Goal: Ask a question: Seek information or help from site administrators or community

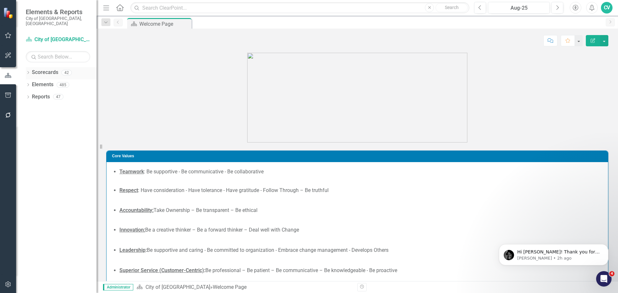
click at [28, 71] on icon "Dropdown" at bounding box center [28, 73] width 5 height 4
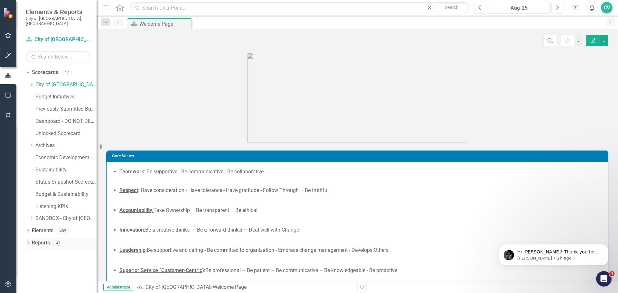
click at [28, 238] on div "Dropdown Reports 47" at bounding box center [61, 244] width 71 height 12
click at [29, 242] on icon "Dropdown" at bounding box center [28, 244] width 5 height 4
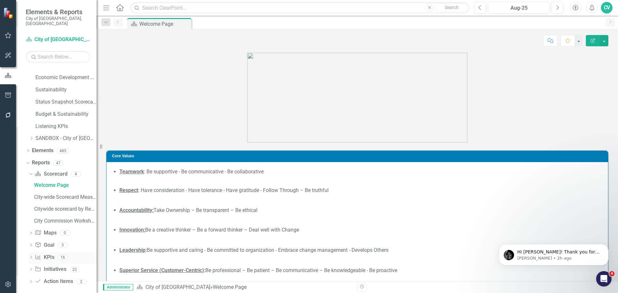
click at [29, 256] on icon "Dropdown" at bounding box center [31, 258] width 5 height 4
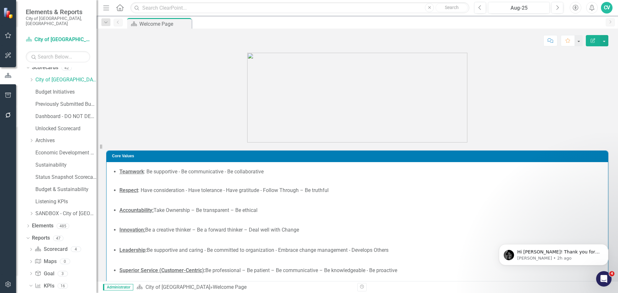
scroll to position [0, 0]
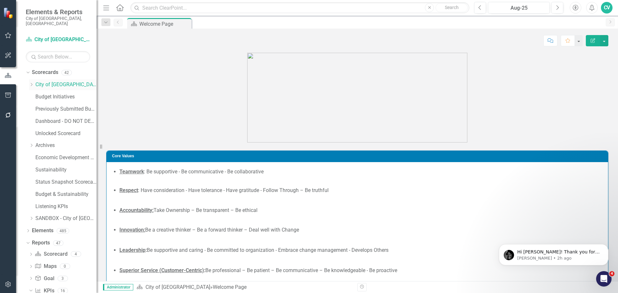
click at [61, 81] on link "City of [GEOGRAPHIC_DATA]" at bounding box center [65, 84] width 61 height 7
click at [33, 83] on icon "Dropdown" at bounding box center [31, 85] width 5 height 4
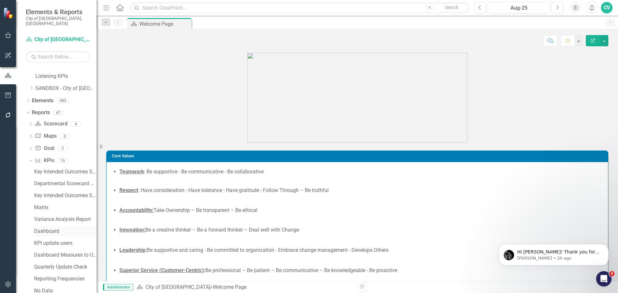
scroll to position [333, 0]
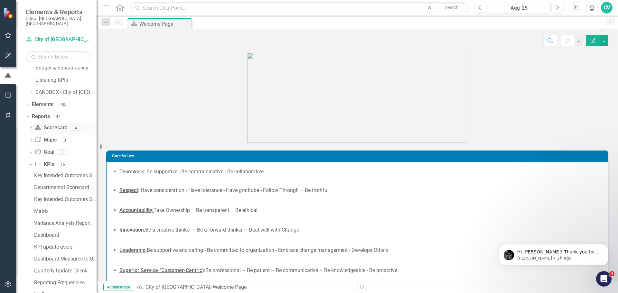
click at [30, 127] on icon "Dropdown" at bounding box center [31, 129] width 5 height 4
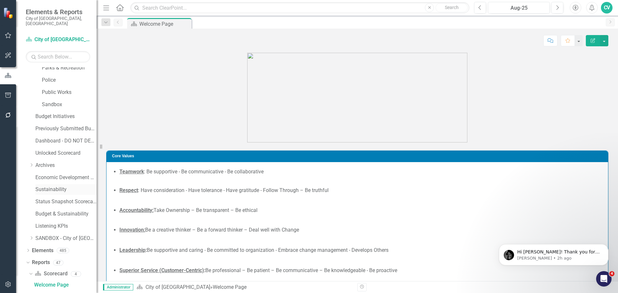
scroll to position [223, 0]
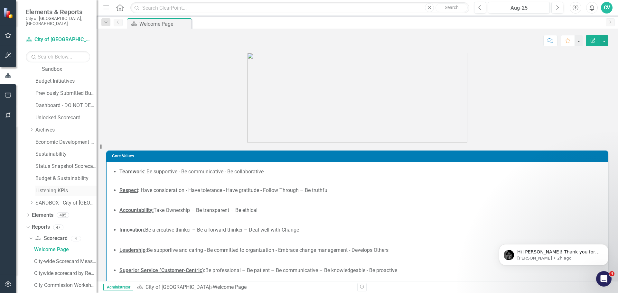
click at [51, 187] on link "Listening KPIs" at bounding box center [65, 190] width 61 height 7
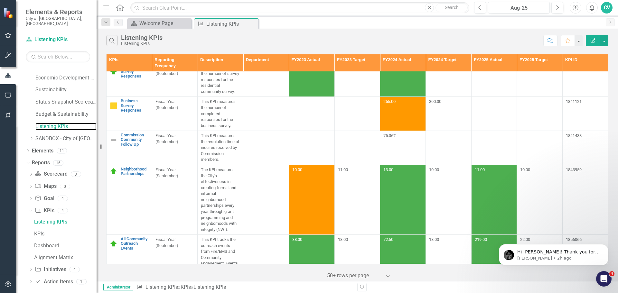
scroll to position [322, 0]
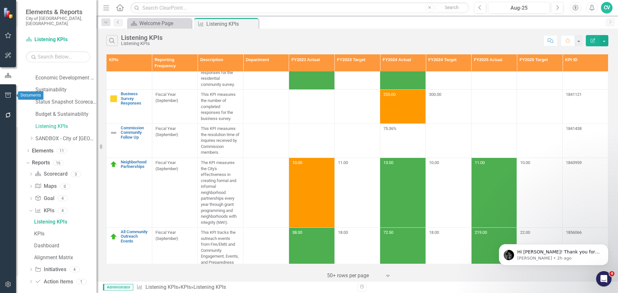
click at [8, 100] on button "button" at bounding box center [8, 96] width 14 height 14
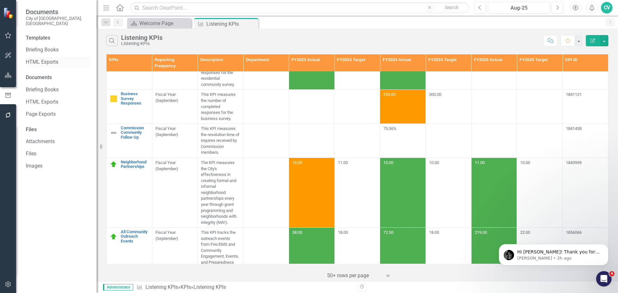
click at [43, 59] on link "HTML Exports" at bounding box center [58, 62] width 64 height 7
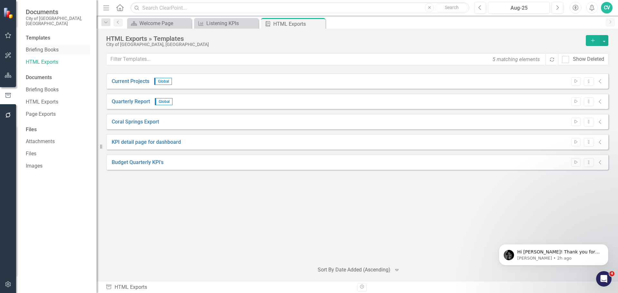
click at [46, 46] on link "Briefing Books" at bounding box center [58, 49] width 64 height 7
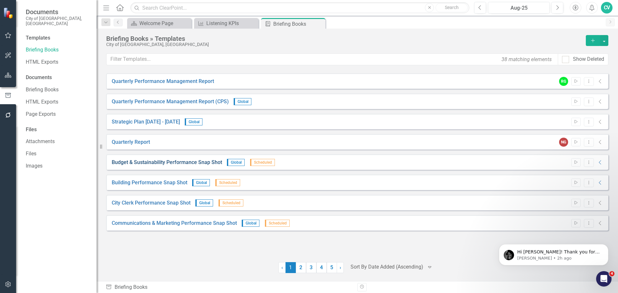
click at [163, 165] on link "Budget & Sustainability Performance Snap Shot" at bounding box center [167, 162] width 110 height 7
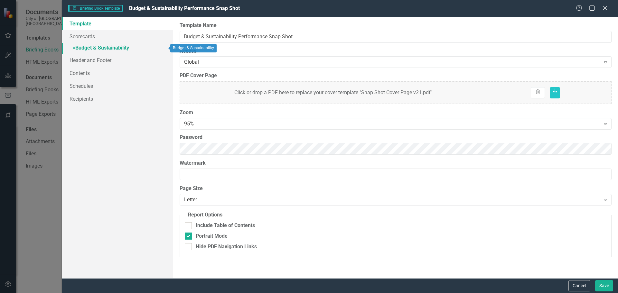
click at [98, 45] on link "» Budget & Sustainability" at bounding box center [117, 48] width 111 height 11
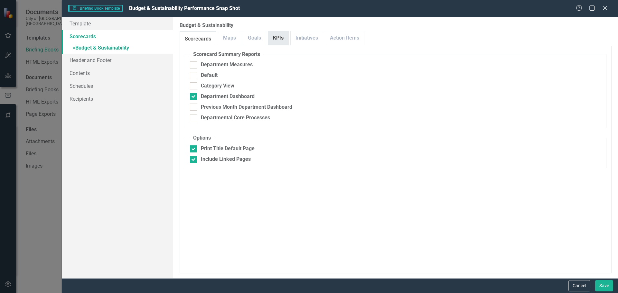
click at [277, 38] on link "KPIs" at bounding box center [278, 38] width 20 height 14
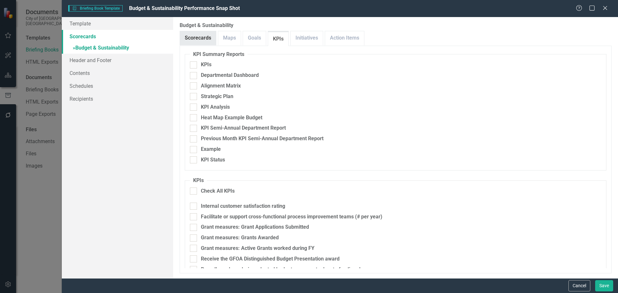
click at [202, 38] on link "Scorecards" at bounding box center [198, 38] width 36 height 14
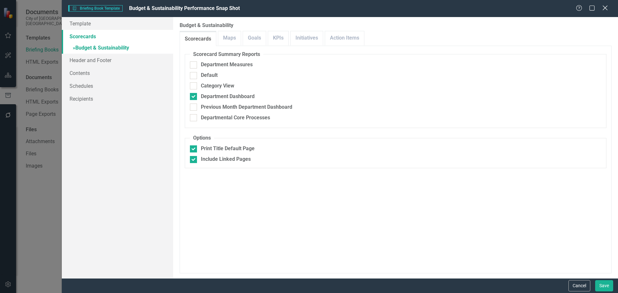
click at [607, 8] on icon "Close" at bounding box center [605, 8] width 8 height 6
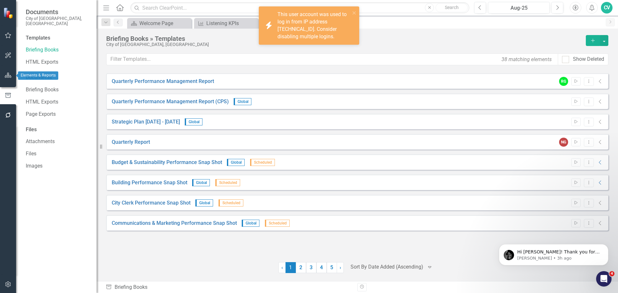
click at [4, 77] on button "button" at bounding box center [8, 76] width 14 height 14
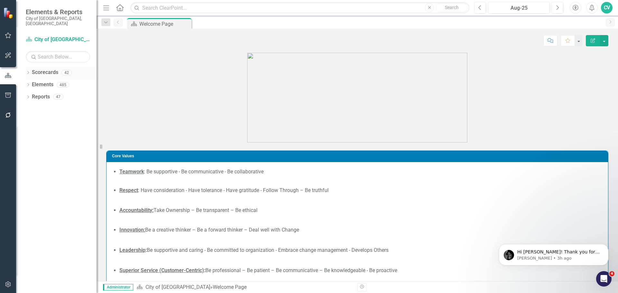
click at [29, 71] on icon "Dropdown" at bounding box center [28, 73] width 5 height 4
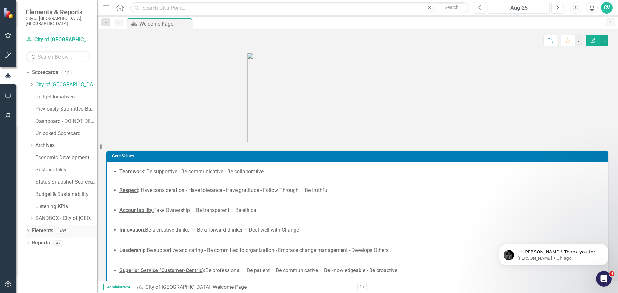
click at [28, 230] on icon "Dropdown" at bounding box center [28, 232] width 5 height 4
click at [28, 290] on icon "Dropdown" at bounding box center [28, 292] width 5 height 4
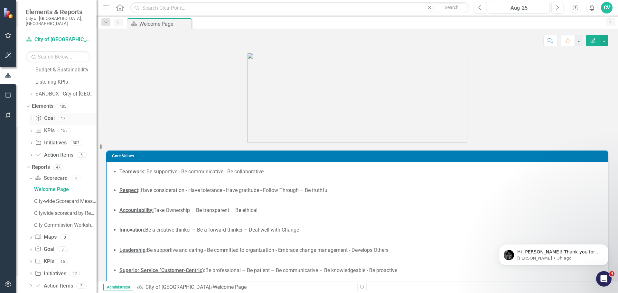
scroll to position [129, 0]
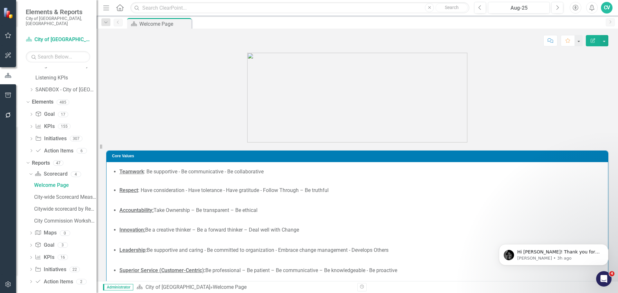
click at [9, 288] on button "button" at bounding box center [8, 285] width 14 height 14
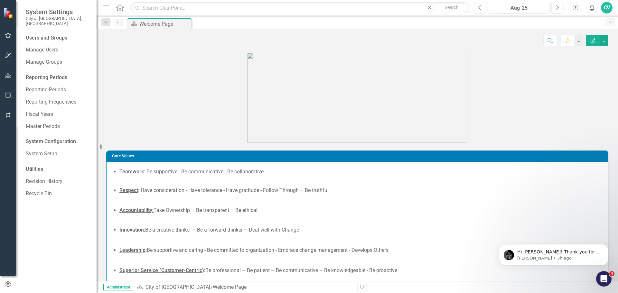
click at [9, 99] on button "button" at bounding box center [8, 96] width 14 height 14
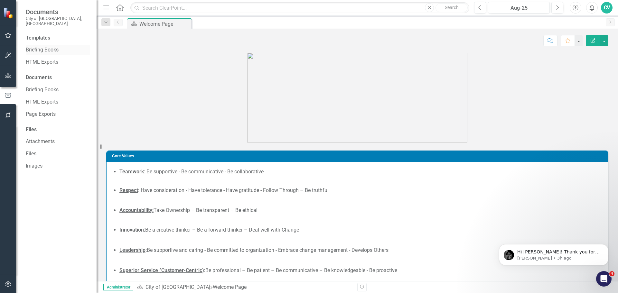
click at [49, 46] on link "Briefing Books" at bounding box center [58, 49] width 64 height 7
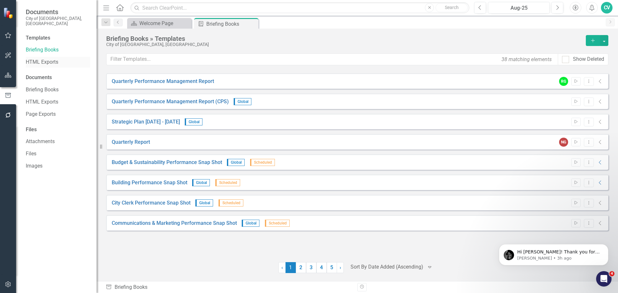
click at [49, 59] on link "HTML Exports" at bounding box center [58, 62] width 64 height 7
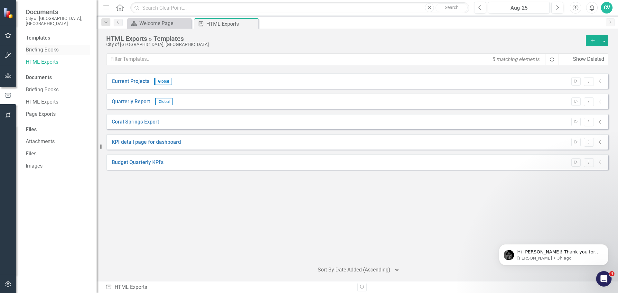
click at [44, 46] on link "Briefing Books" at bounding box center [58, 49] width 64 height 7
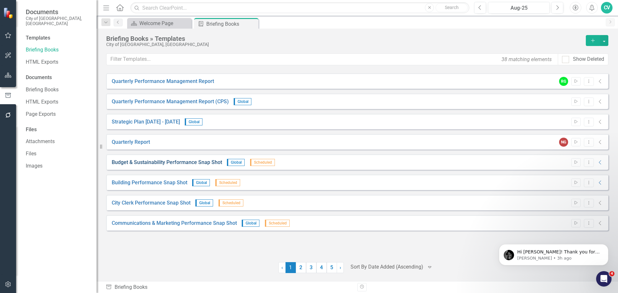
click at [161, 162] on link "Budget & Sustainability Performance Snap Shot" at bounding box center [167, 162] width 110 height 7
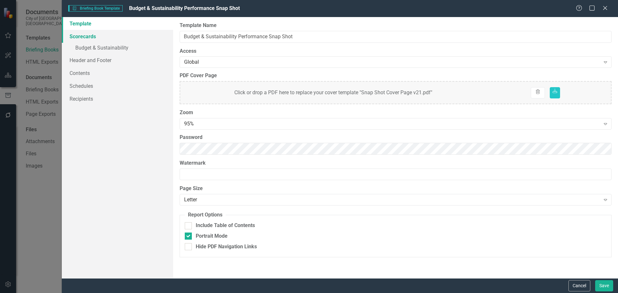
click at [84, 40] on link "Scorecards" at bounding box center [117, 36] width 111 height 13
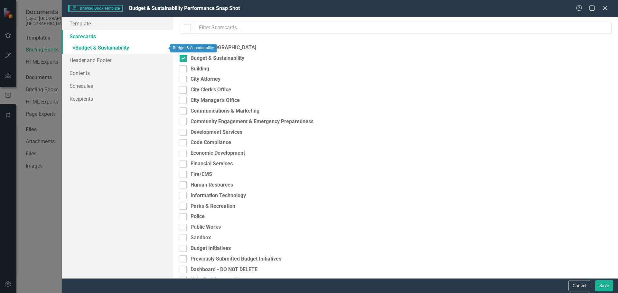
click at [98, 48] on link "» Budget & Sustainability" at bounding box center [117, 48] width 111 height 11
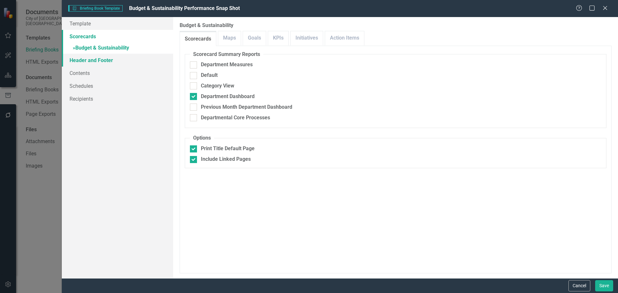
click at [104, 57] on link "Header and Footer" at bounding box center [117, 60] width 111 height 13
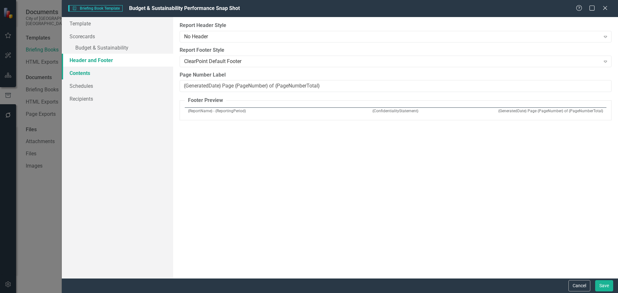
click at [105, 73] on link "Contents" at bounding box center [117, 73] width 111 height 13
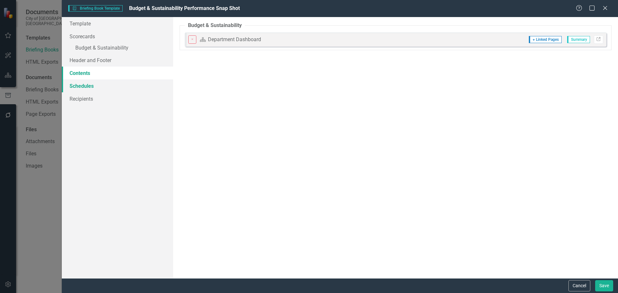
click at [101, 82] on link "Schedules" at bounding box center [117, 85] width 111 height 13
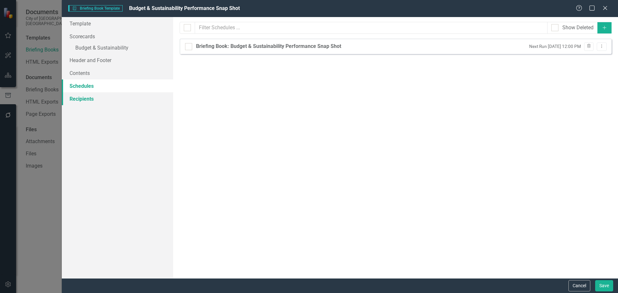
click at [96, 101] on link "Recipients" at bounding box center [117, 98] width 111 height 13
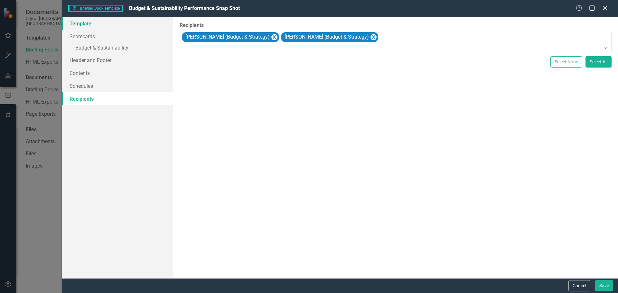
click at [96, 21] on link "Template" at bounding box center [117, 23] width 111 height 13
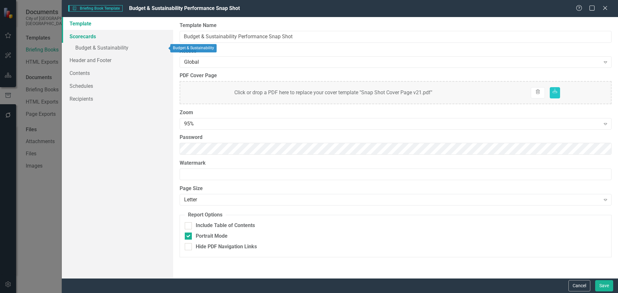
click at [93, 35] on link "Scorecards" at bounding box center [117, 36] width 111 height 13
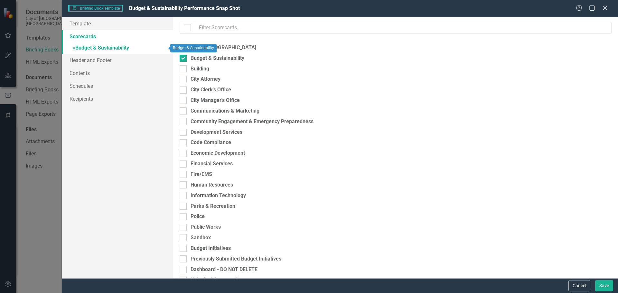
click at [120, 45] on link "» Budget & Sustainability" at bounding box center [117, 48] width 111 height 11
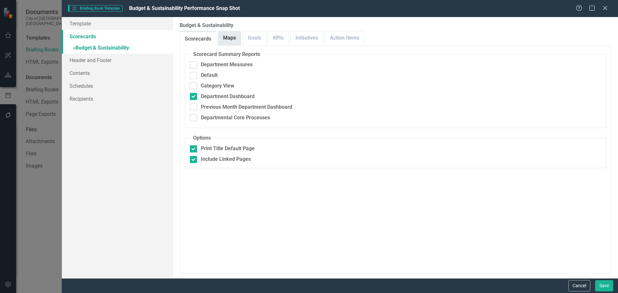
click at [233, 35] on link "Maps" at bounding box center [229, 38] width 23 height 14
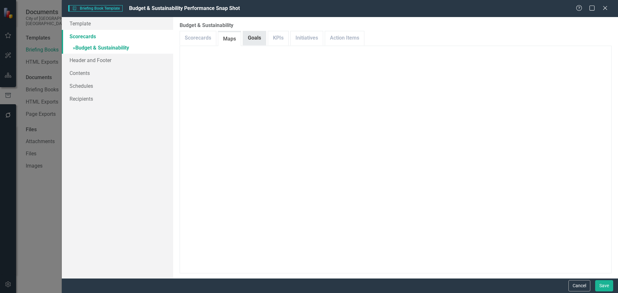
click at [252, 35] on link "Goals" at bounding box center [254, 38] width 23 height 14
click at [298, 36] on link "Initiatives" at bounding box center [307, 38] width 32 height 14
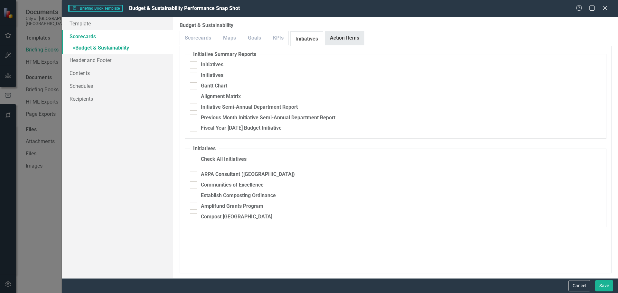
click at [349, 37] on link "Action Items" at bounding box center [344, 38] width 39 height 14
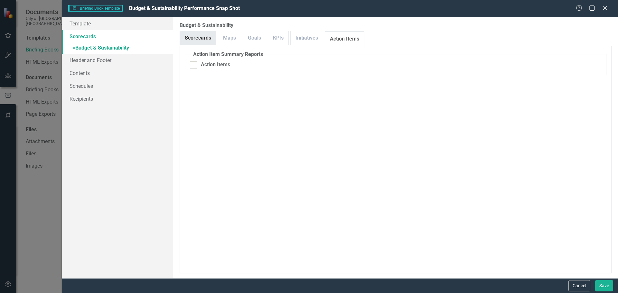
click at [204, 37] on link "Scorecards" at bounding box center [198, 38] width 36 height 14
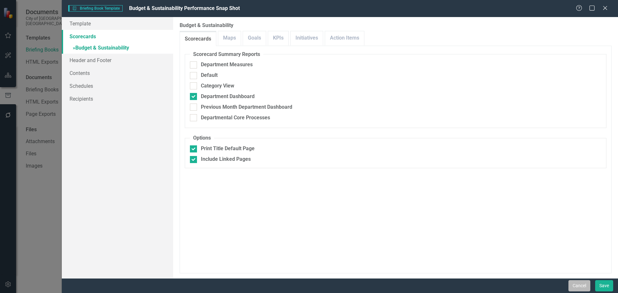
click at [579, 287] on button "Cancel" at bounding box center [579, 285] width 22 height 11
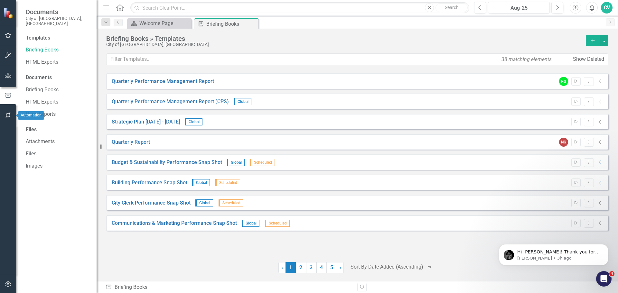
click at [6, 118] on icon "button" at bounding box center [7, 115] width 5 height 5
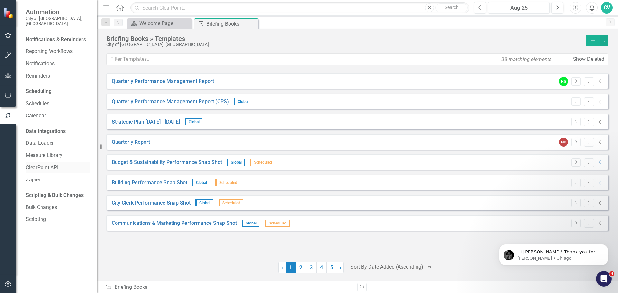
click at [59, 164] on link "ClearPoint API" at bounding box center [58, 167] width 64 height 7
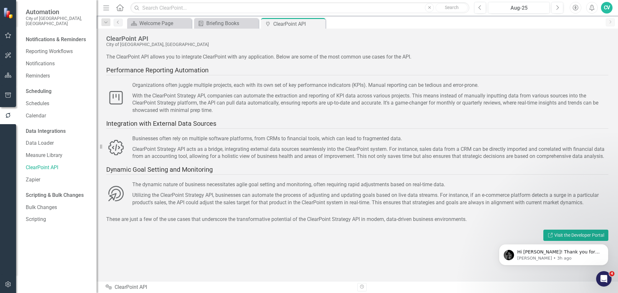
click at [564, 240] on body "Hi Cecilia! Thank you for reaching out. I just wanted to check in and make sure…" at bounding box center [554, 253] width 124 height 40
click at [590, 239] on body "Hi Cecilia! Thank you for reaching out. I just wanted to check in and make sure…" at bounding box center [554, 253] width 124 height 40
click at [607, 281] on div "Open Intercom Messenger" at bounding box center [602, 277] width 21 height 21
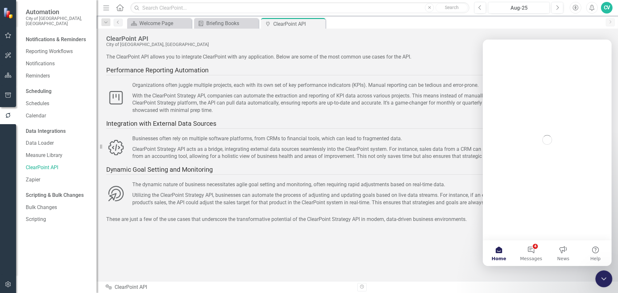
click at [606, 281] on icon "Close Intercom Messenger" at bounding box center [603, 278] width 8 height 8
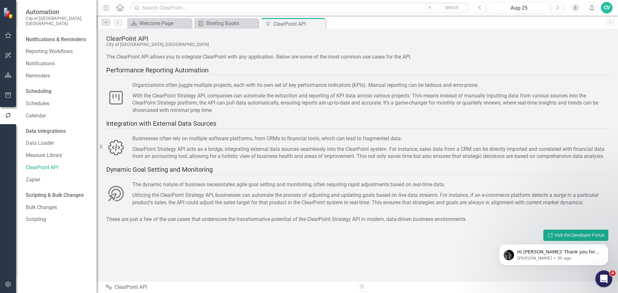
click at [610, 279] on div "Open Intercom Messenger" at bounding box center [602, 277] width 21 height 21
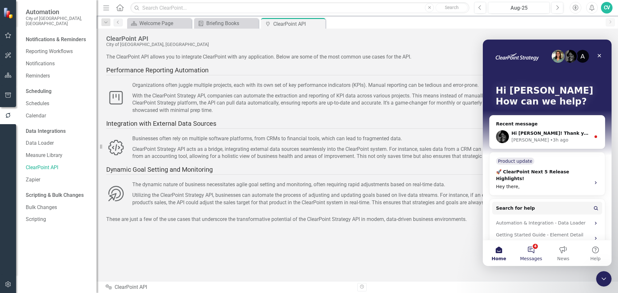
click at [534, 251] on button "4 Messages" at bounding box center [531, 253] width 32 height 26
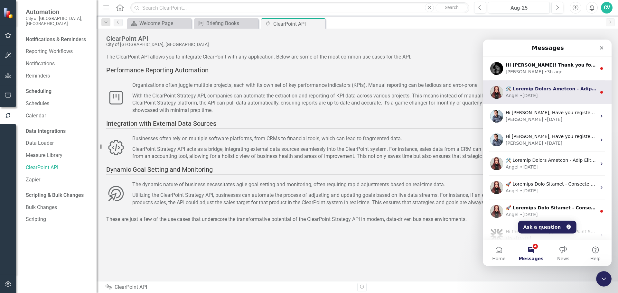
click at [540, 93] on div "Angel • 8w ago" at bounding box center [550, 95] width 91 height 7
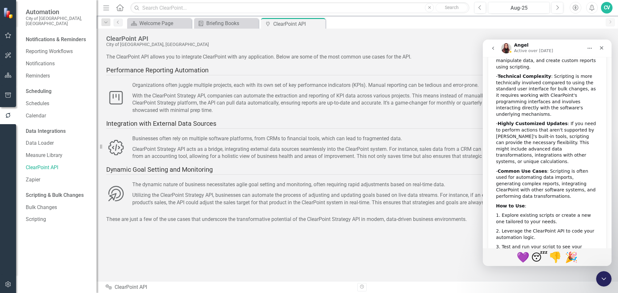
scroll to position [245, 0]
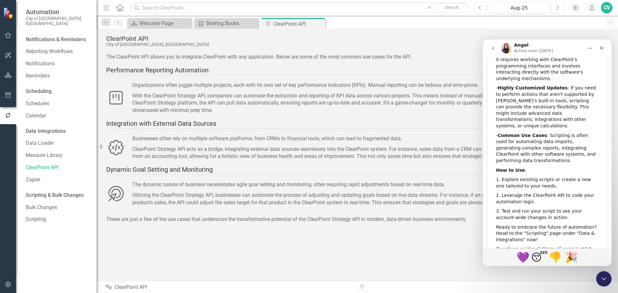
click at [496, 51] on button "go back" at bounding box center [493, 48] width 12 height 12
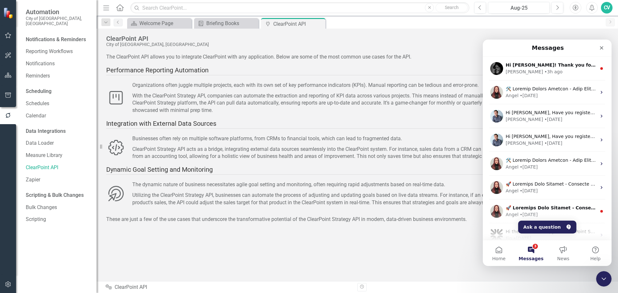
scroll to position [0, 0]
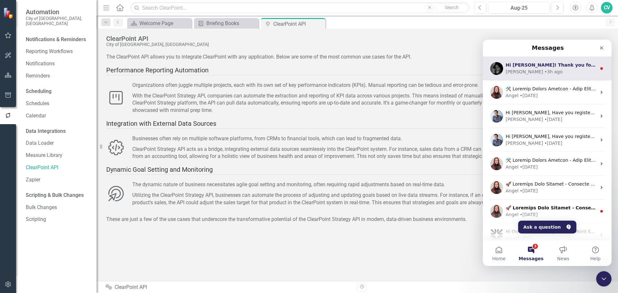
click at [535, 69] on div "Jeff • 3h ago" at bounding box center [550, 72] width 91 height 7
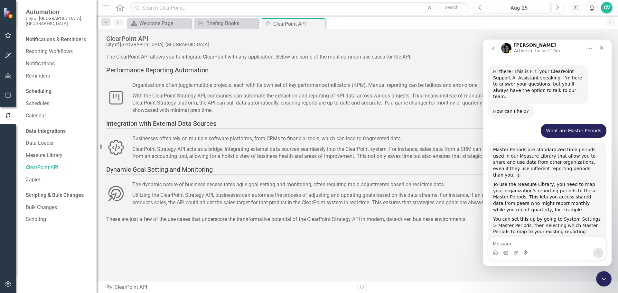
scroll to position [7, 0]
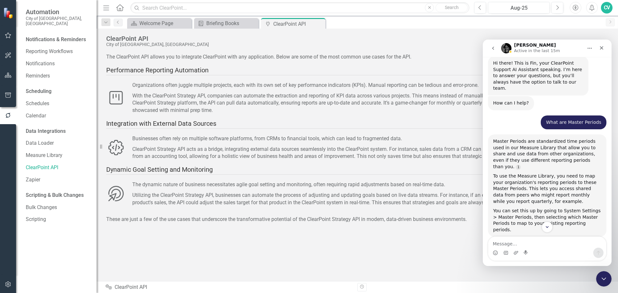
click at [490, 48] on icon "go back" at bounding box center [492, 48] width 5 height 5
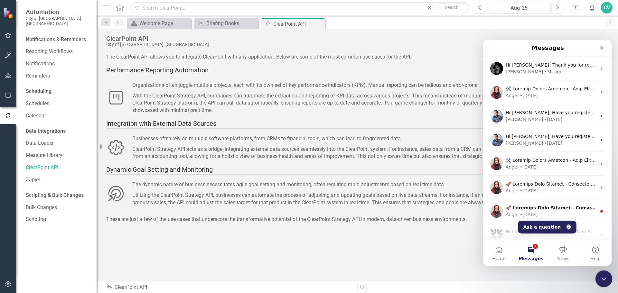
drag, startPoint x: 608, startPoint y: 286, endPoint x: 8, endPoint y: 9, distance: 661.0
click at [608, 286] on div at bounding box center [603, 279] width 17 height 17
click at [603, 280] on icon "Close Intercom Messenger" at bounding box center [603, 278] width 8 height 8
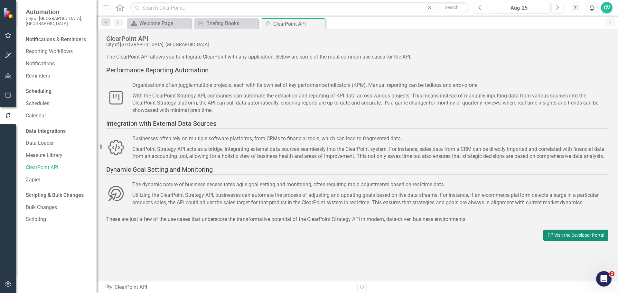
click at [569, 241] on link "Link Visit the Developer Portal" at bounding box center [575, 235] width 65 height 11
click at [9, 95] on icon "button" at bounding box center [8, 95] width 7 height 5
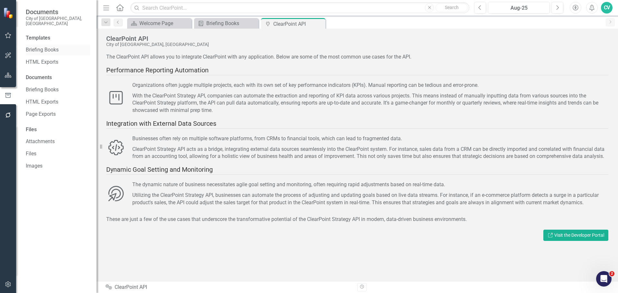
click at [48, 48] on link "Briefing Books" at bounding box center [58, 49] width 64 height 7
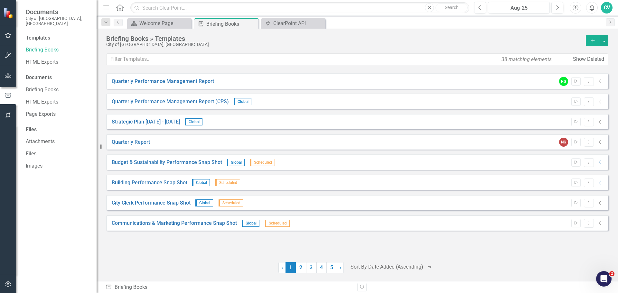
click at [8, 79] on button "button" at bounding box center [8, 76] width 14 height 14
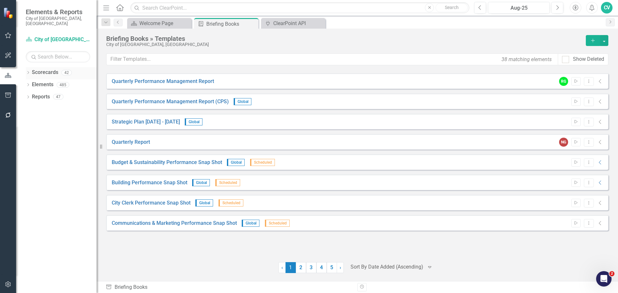
click at [28, 71] on icon "Dropdown" at bounding box center [28, 73] width 5 height 4
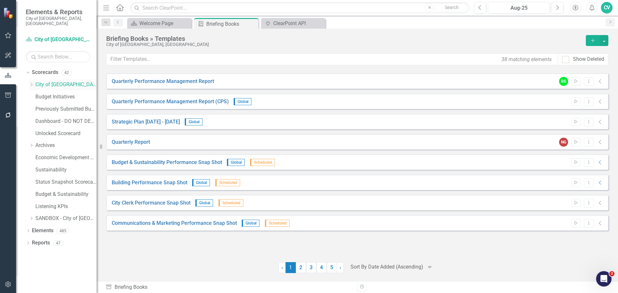
click at [33, 83] on icon "Dropdown" at bounding box center [31, 85] width 5 height 4
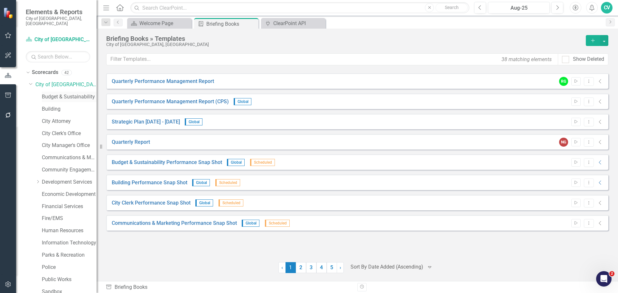
click at [53, 93] on link "Budget & Sustainability" at bounding box center [69, 96] width 55 height 7
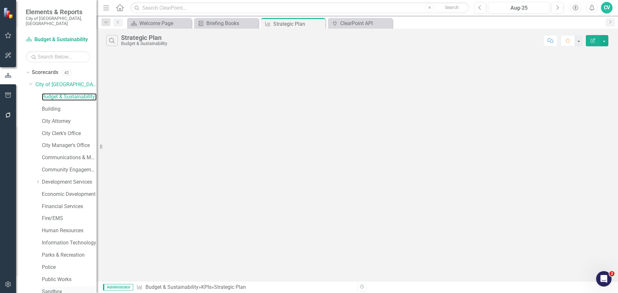
scroll to position [159, 0]
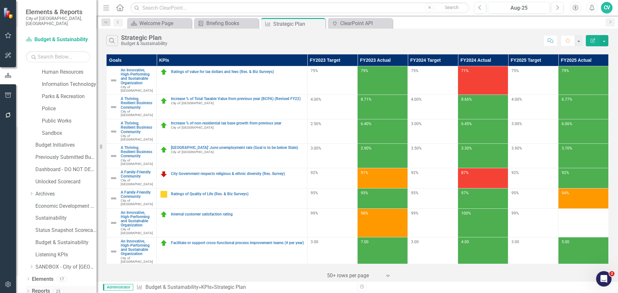
click at [26, 290] on icon "Dropdown" at bounding box center [28, 292] width 5 height 4
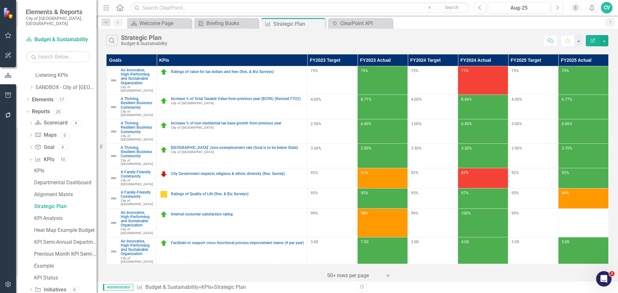
scroll to position [358, 0]
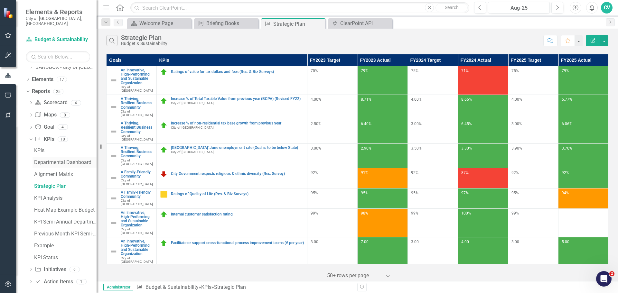
click at [81, 157] on link "Departmental Dashboard" at bounding box center [64, 162] width 64 height 10
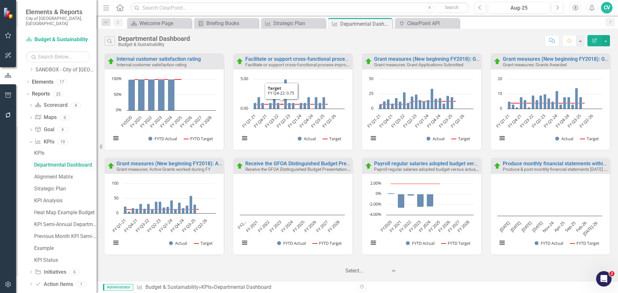
scroll to position [356, 0]
click at [31, 104] on icon "Dropdown" at bounding box center [31, 106] width 5 height 4
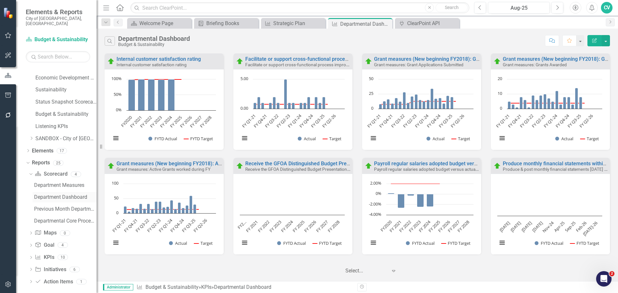
click at [56, 195] on div "Department Dashboard" at bounding box center [65, 197] width 62 height 6
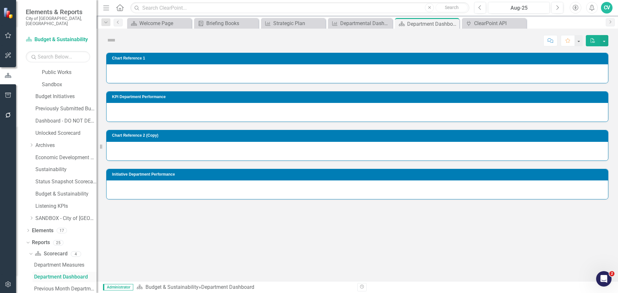
scroll to position [191, 0]
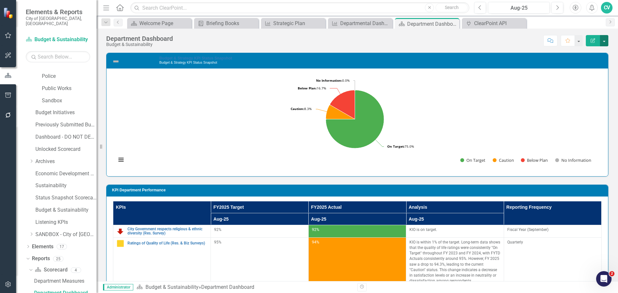
click at [606, 41] on button "button" at bounding box center [604, 40] width 8 height 11
click at [53, 266] on link "Scorecard Scorecard" at bounding box center [51, 269] width 32 height 7
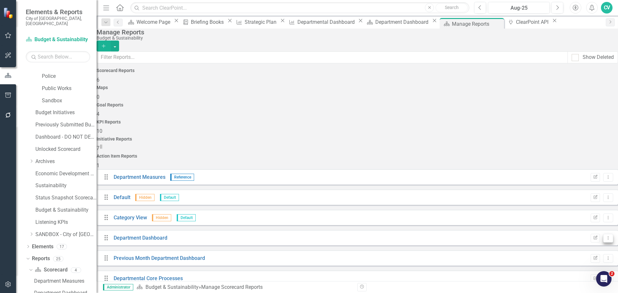
click at [605, 236] on icon "Dropdown Menu" at bounding box center [607, 238] width 5 height 4
click at [578, 198] on link "Edit Report Edit Report" at bounding box center [576, 196] width 53 height 12
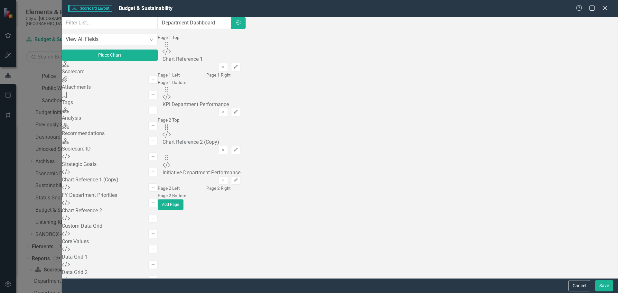
scroll to position [97, 0]
click at [126, 27] on input "text" at bounding box center [110, 23] width 96 height 12
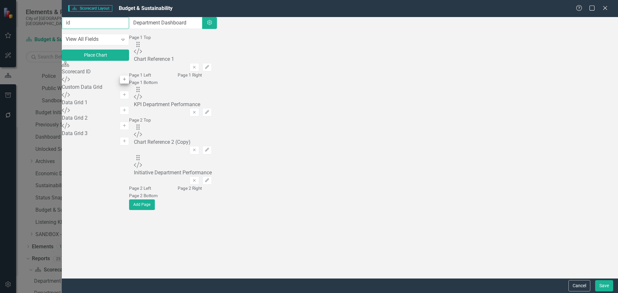
type input "id"
click at [127, 81] on icon "Add" at bounding box center [124, 80] width 5 height 4
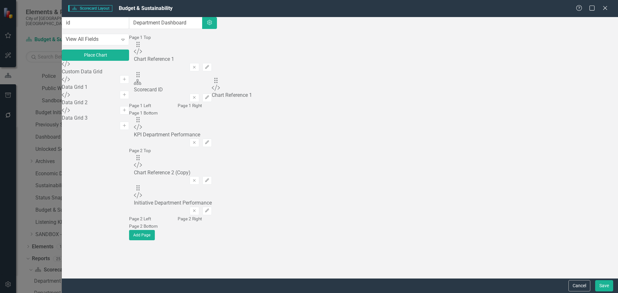
drag, startPoint x: 221, startPoint y: 51, endPoint x: 224, endPoint y: 81, distance: 30.1
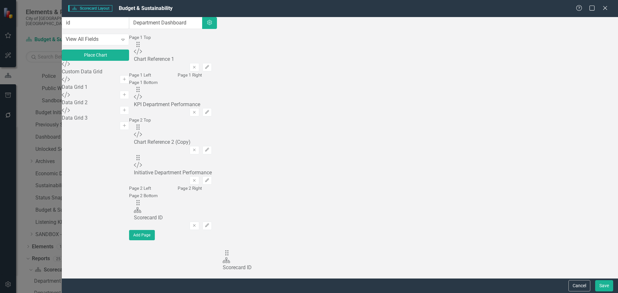
scroll to position [30, 0]
drag, startPoint x: 220, startPoint y: 65, endPoint x: 234, endPoint y: 250, distance: 185.8
click at [606, 290] on button "Save" at bounding box center [604, 285] width 18 height 11
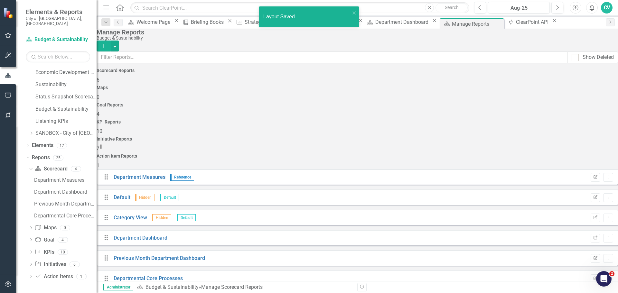
scroll to position [33, 0]
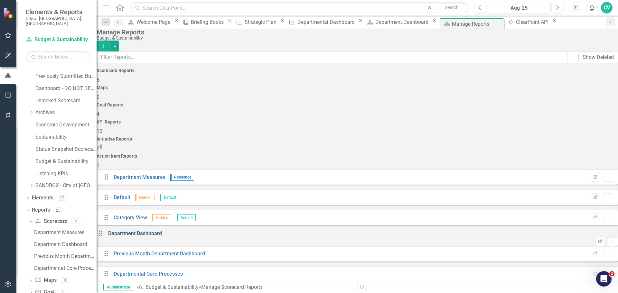
click at [156, 230] on link "Department Dashboard" at bounding box center [135, 233] width 54 height 6
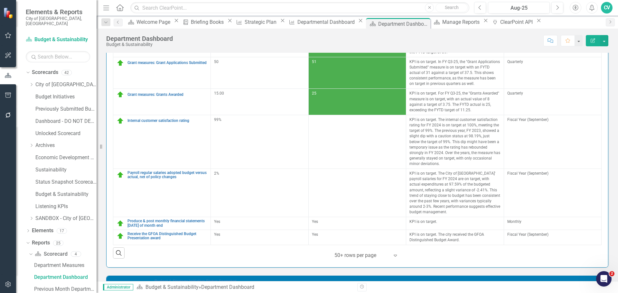
scroll to position [506, 0]
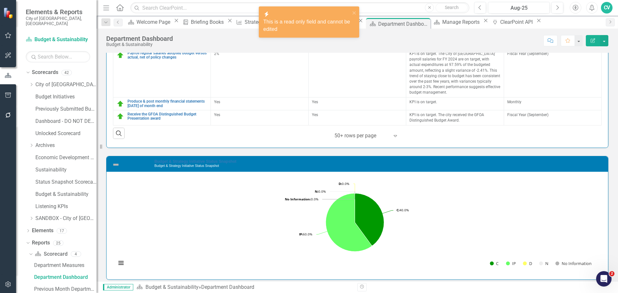
drag, startPoint x: 132, startPoint y: 264, endPoint x: 112, endPoint y: 263, distance: 19.7
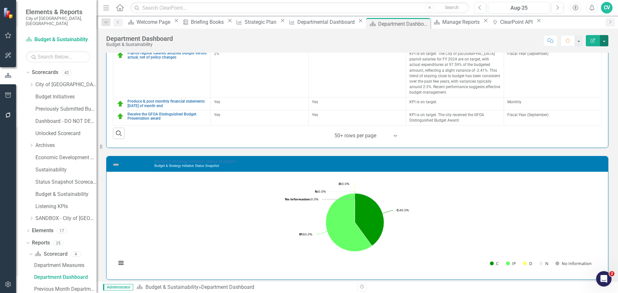
click at [604, 40] on button "button" at bounding box center [604, 40] width 8 height 11
click at [594, 39] on icon "Edit Report" at bounding box center [593, 40] width 6 height 5
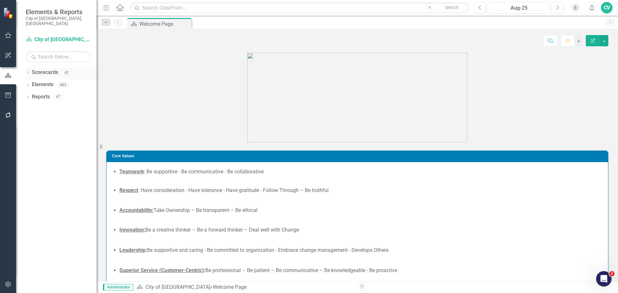
click at [26, 71] on div "Dropdown" at bounding box center [28, 73] width 5 height 5
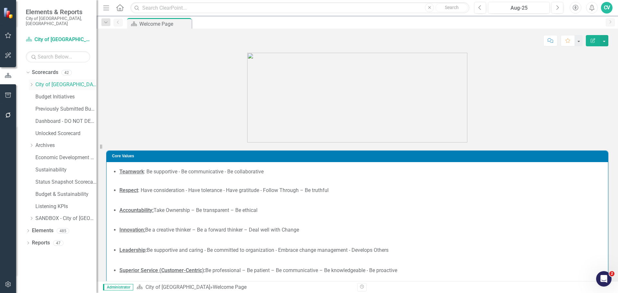
click at [32, 83] on icon "Dropdown" at bounding box center [31, 85] width 5 height 4
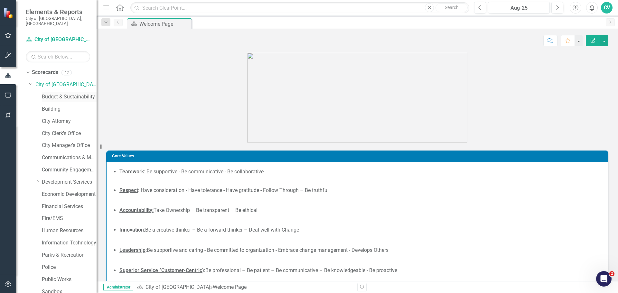
click at [54, 93] on link "Budget & Sustainability" at bounding box center [69, 96] width 55 height 7
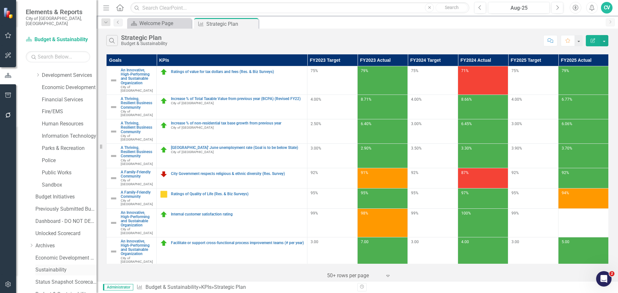
scroll to position [159, 0]
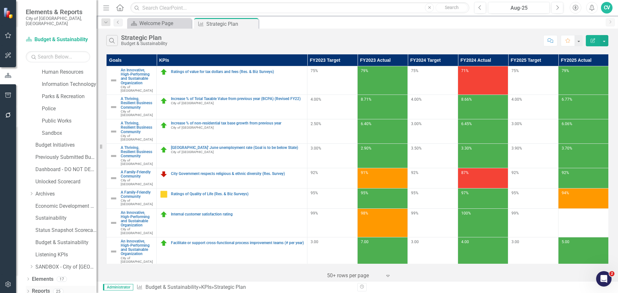
click at [30, 290] on icon "Dropdown" at bounding box center [28, 292] width 5 height 4
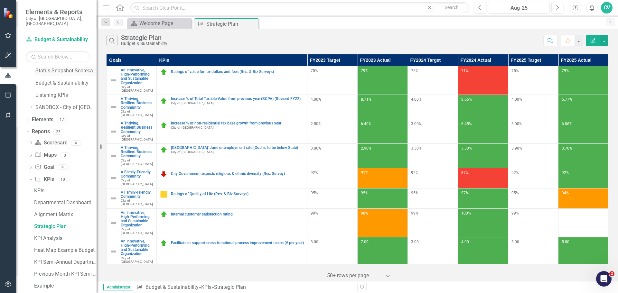
scroll to position [320, 0]
click at [31, 141] on icon "Dropdown" at bounding box center [31, 143] width 5 height 4
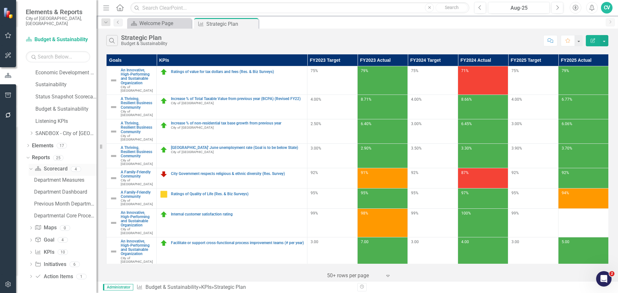
scroll to position [287, 0]
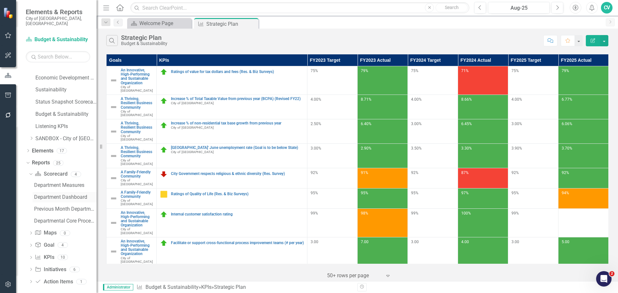
click at [77, 194] on div "Department Dashboard" at bounding box center [65, 197] width 62 height 6
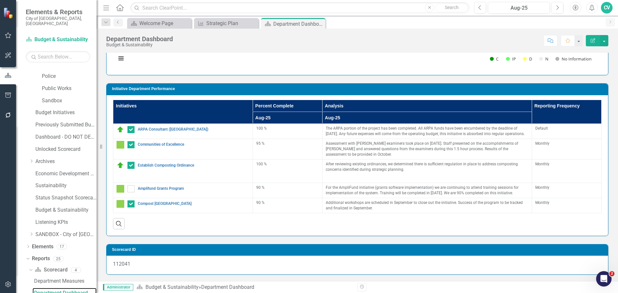
scroll to position [506, 0]
click at [592, 43] on button "Edit Report" at bounding box center [593, 40] width 14 height 11
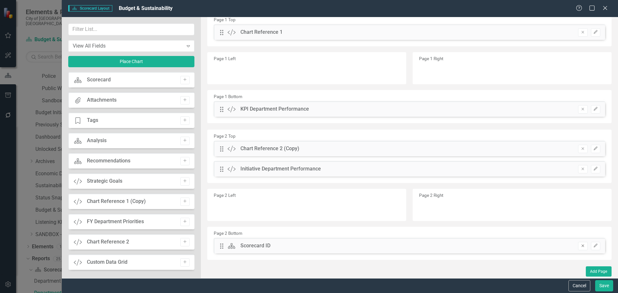
click at [580, 246] on icon "Remove" at bounding box center [582, 246] width 5 height 4
click at [604, 288] on button "Save" at bounding box center [604, 285] width 18 height 11
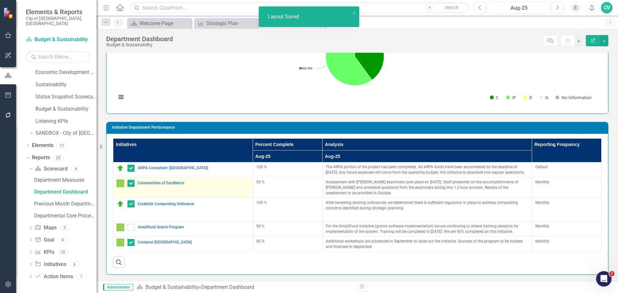
scroll to position [467, 0]
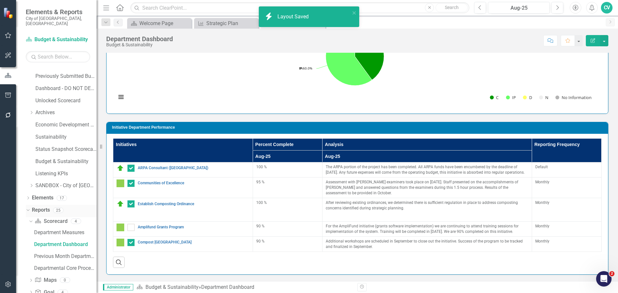
click at [45, 207] on link "Reports" at bounding box center [41, 210] width 18 height 7
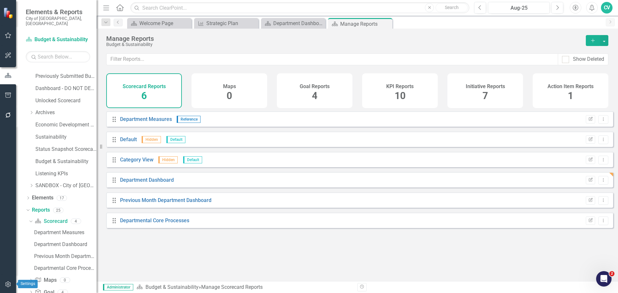
click at [11, 285] on icon "button" at bounding box center [8, 284] width 7 height 5
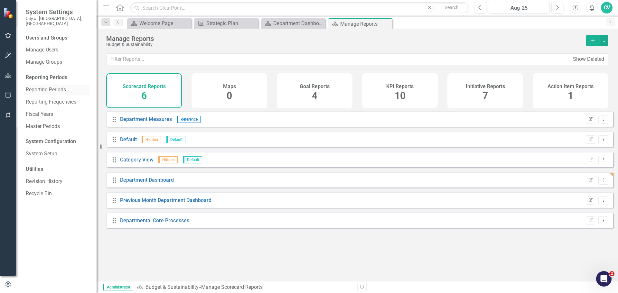
click at [60, 87] on link "Reporting Periods" at bounding box center [58, 89] width 64 height 7
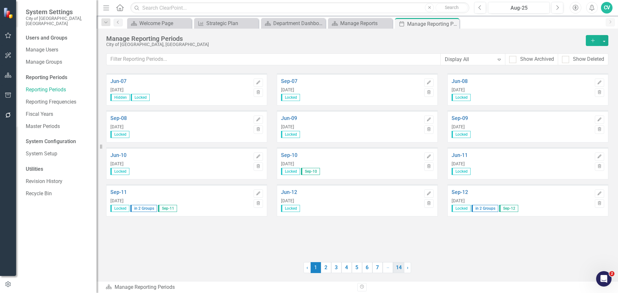
click at [402, 272] on link "14" at bounding box center [398, 267] width 11 height 11
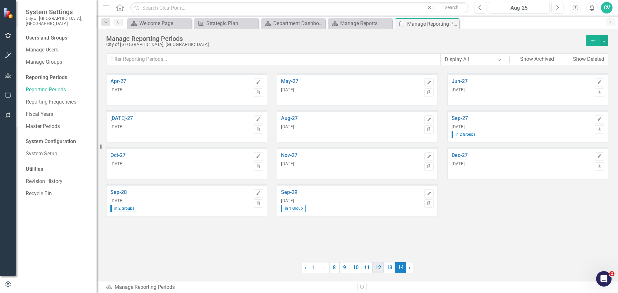
click at [375, 269] on link "12" at bounding box center [377, 267] width 11 height 11
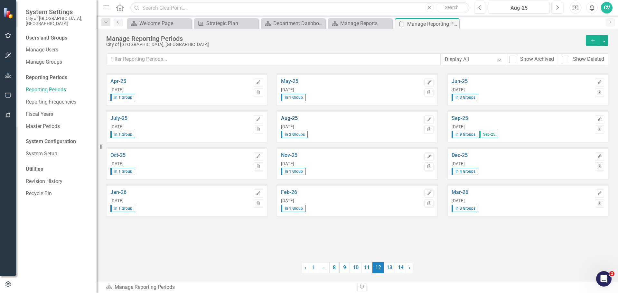
click at [296, 118] on link "Aug-25" at bounding box center [351, 119] width 140 height 6
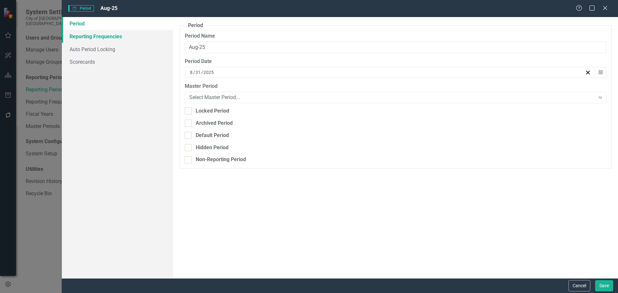
click at [107, 39] on link "Reporting Frequencies" at bounding box center [117, 36] width 111 height 13
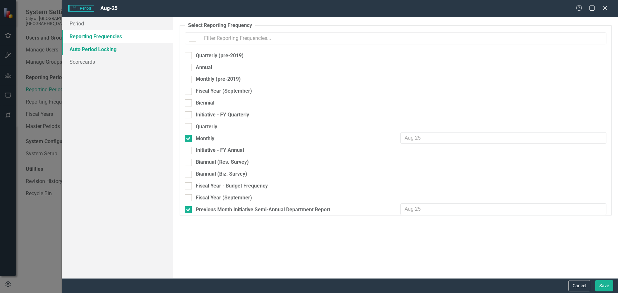
click at [104, 48] on link "Auto Period Locking" at bounding box center [117, 49] width 111 height 13
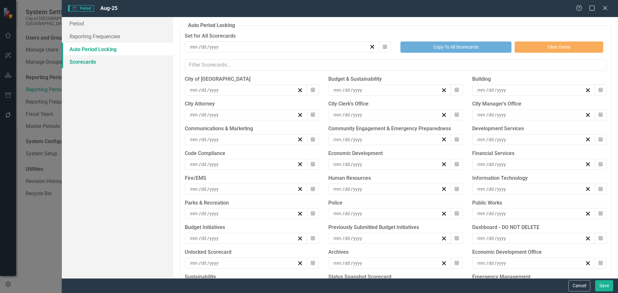
click at [89, 60] on link "Scorecards" at bounding box center [117, 61] width 111 height 13
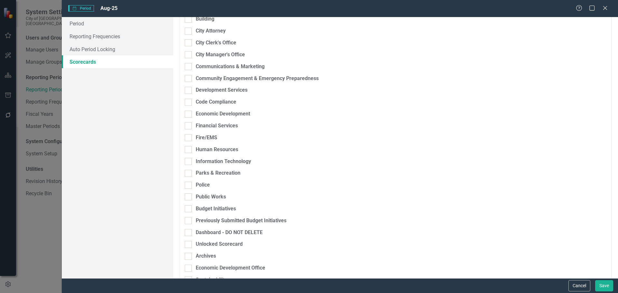
scroll to position [129, 0]
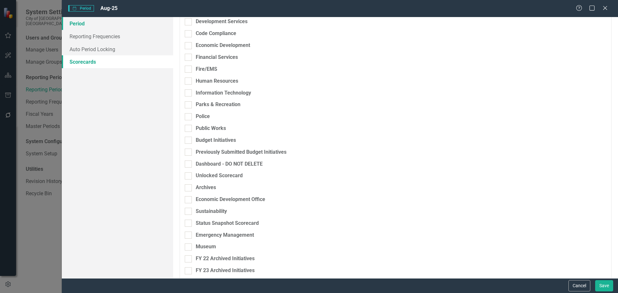
click at [97, 29] on link "Period" at bounding box center [117, 23] width 111 height 13
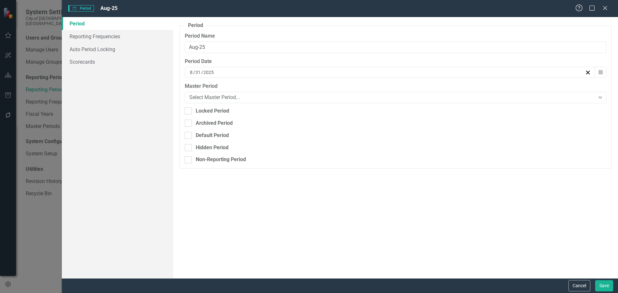
click at [582, 6] on icon "Help" at bounding box center [579, 8] width 8 height 6
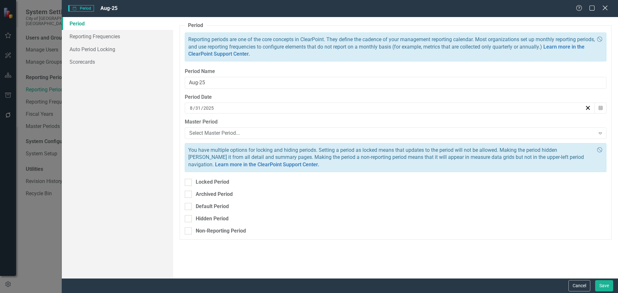
click at [603, 6] on icon at bounding box center [604, 7] width 5 height 5
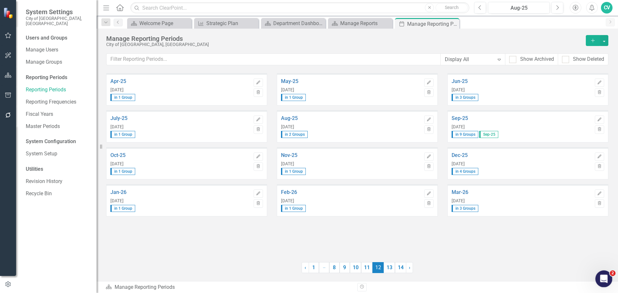
click at [605, 276] on icon "Open Intercom Messenger" at bounding box center [603, 278] width 11 height 11
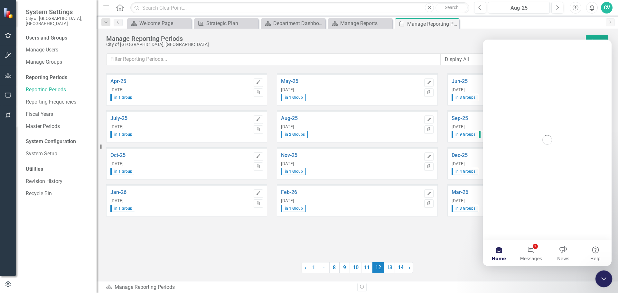
scroll to position [0, 0]
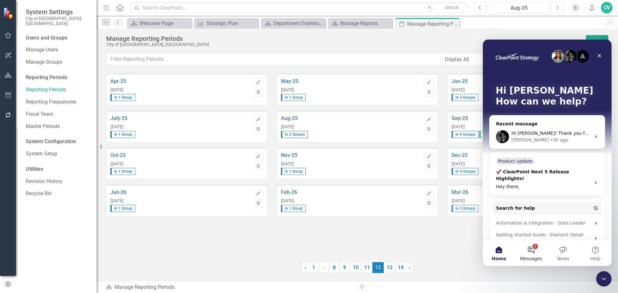
click at [535, 252] on button "2 Messages" at bounding box center [531, 253] width 32 height 26
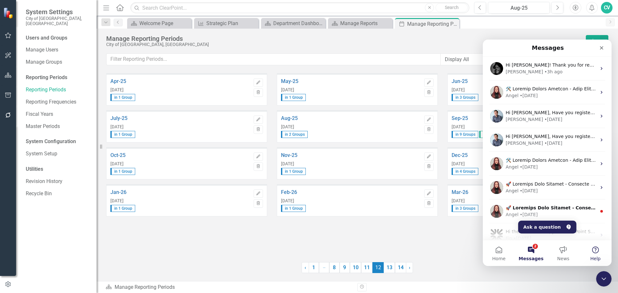
click at [590, 251] on button "Help" at bounding box center [595, 253] width 32 height 26
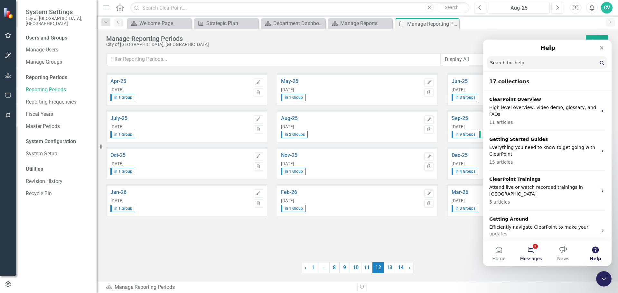
click at [532, 246] on button "2 Messages" at bounding box center [531, 253] width 32 height 26
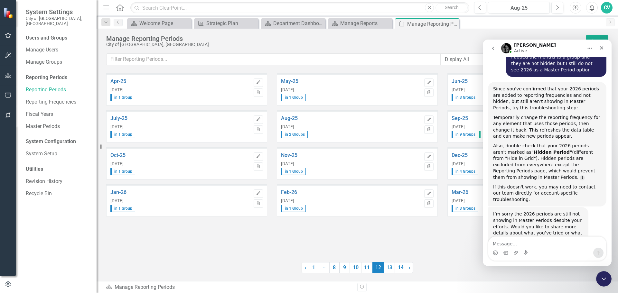
scroll to position [1168, 0]
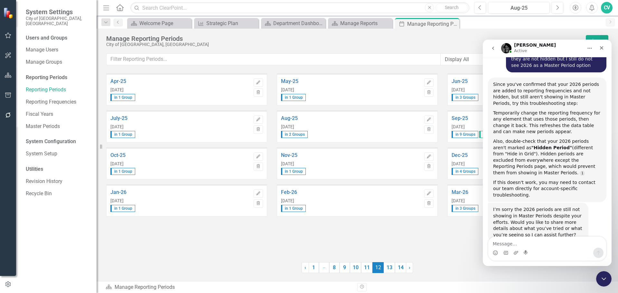
click at [494, 50] on icon "go back" at bounding box center [492, 48] width 5 height 5
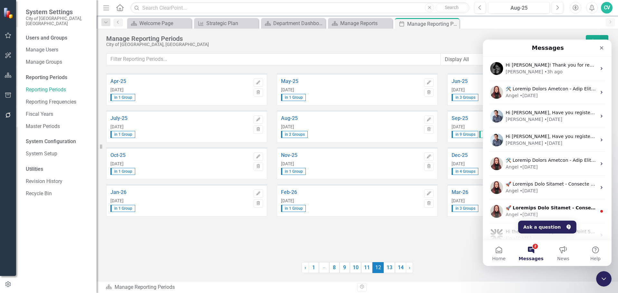
scroll to position [0, 0]
click at [544, 224] on button "Ask a question" at bounding box center [547, 227] width 58 height 13
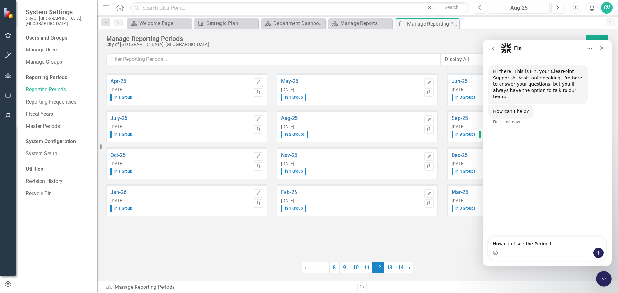
type textarea "How can I see the Period ID"
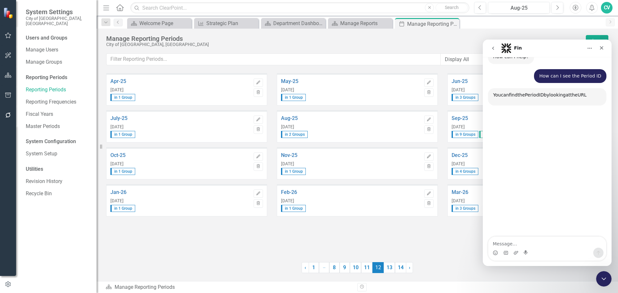
scroll to position [62, 0]
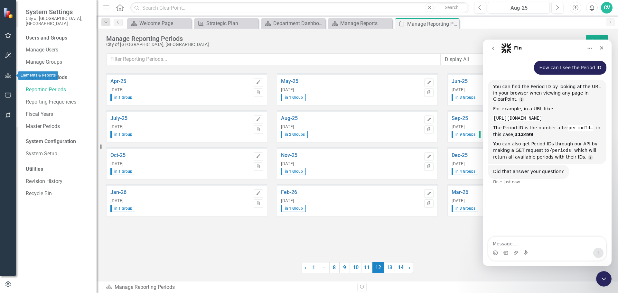
click at [9, 77] on icon "button" at bounding box center [8, 75] width 7 height 5
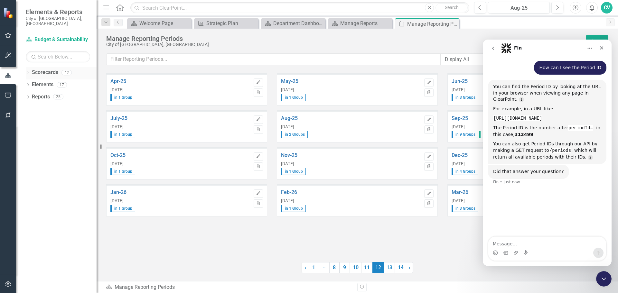
click at [32, 67] on div "Dropdown Scorecards 42" at bounding box center [61, 73] width 71 height 12
click at [29, 71] on icon "Dropdown" at bounding box center [28, 73] width 5 height 4
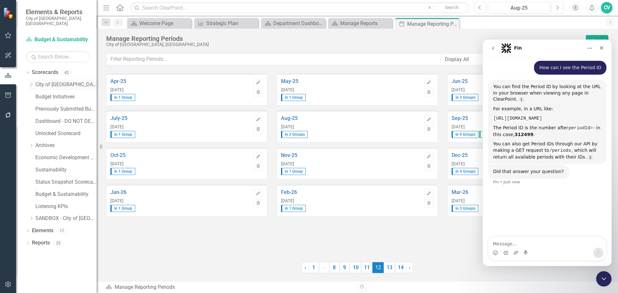
click at [36, 81] on link "City of [GEOGRAPHIC_DATA]" at bounding box center [65, 84] width 61 height 7
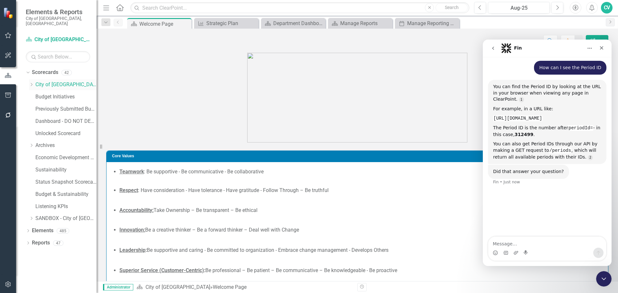
click at [32, 83] on icon "Dropdown" at bounding box center [31, 85] width 5 height 4
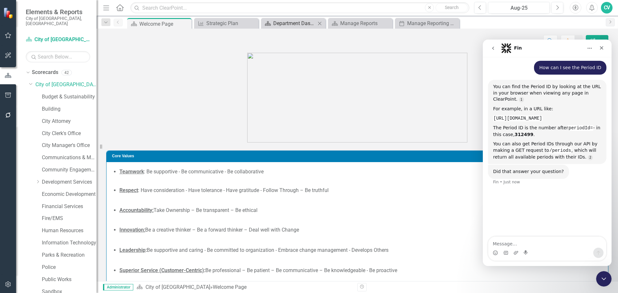
click at [298, 27] on div "Department Dashboard" at bounding box center [294, 23] width 42 height 8
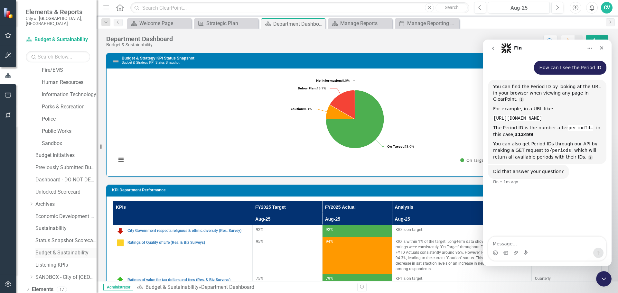
scroll to position [159, 0]
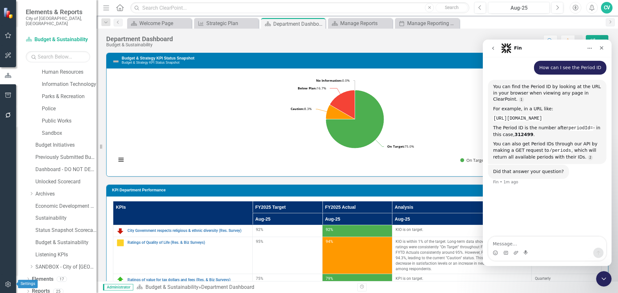
click at [7, 280] on button "button" at bounding box center [8, 285] width 14 height 14
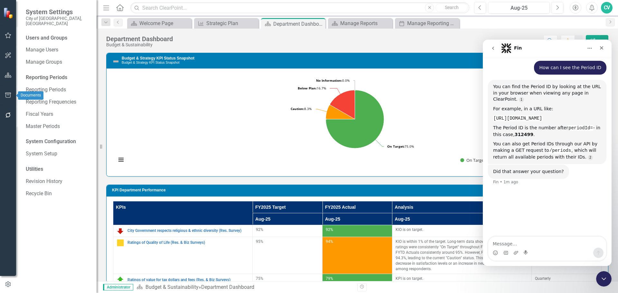
click at [8, 94] on icon "button" at bounding box center [8, 95] width 7 height 5
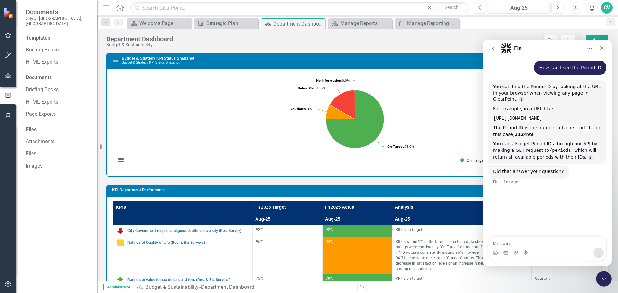
click at [43, 28] on div "Documents City of Coral Springs, FL" at bounding box center [56, 17] width 80 height 34
click at [44, 46] on link "Briefing Books" at bounding box center [58, 49] width 64 height 7
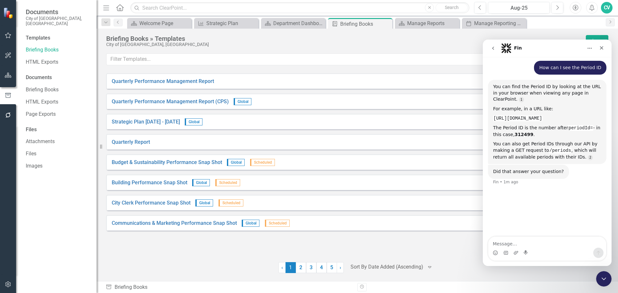
click at [51, 66] on div "Templates Briefing Books HTML Exports Documents Briefing Books HTML Exports Pag…" at bounding box center [56, 163] width 80 height 259
click at [51, 59] on link "HTML Exports" at bounding box center [58, 62] width 64 height 7
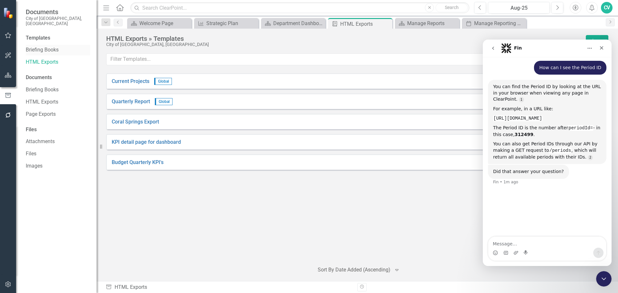
click at [51, 46] on link "Briefing Books" at bounding box center [58, 49] width 64 height 7
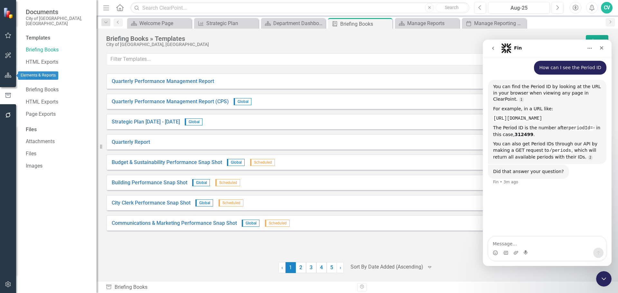
click at [10, 74] on icon "button" at bounding box center [8, 75] width 7 height 5
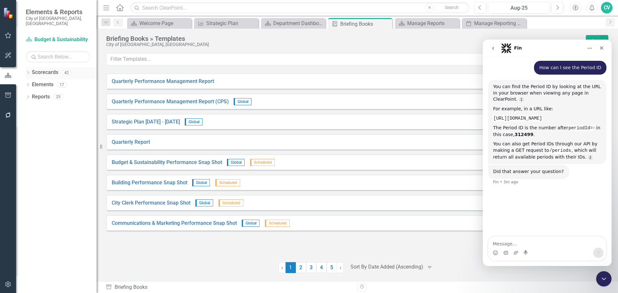
click at [26, 71] on icon "Dropdown" at bounding box center [28, 73] width 5 height 4
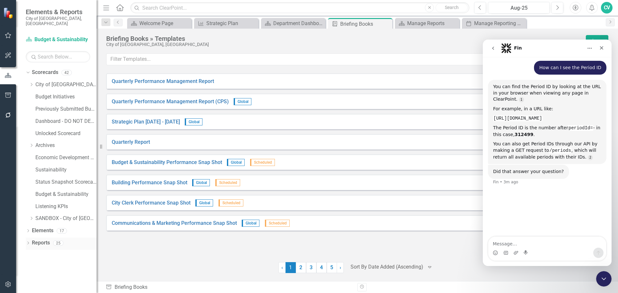
click at [26, 238] on div "Dropdown Reports 25" at bounding box center [61, 244] width 71 height 12
click at [27, 242] on icon "Dropdown" at bounding box center [28, 244] width 5 height 4
click at [34, 83] on icon "Dropdown" at bounding box center [31, 85] width 5 height 4
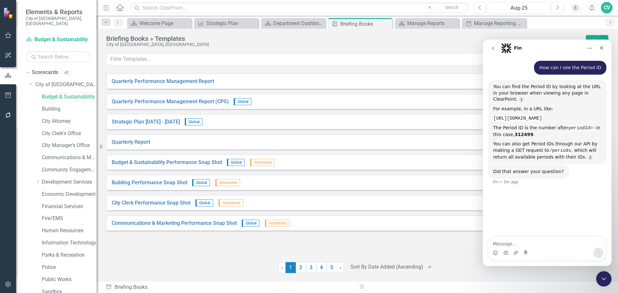
click at [46, 93] on link "Budget & Sustainability" at bounding box center [69, 96] width 55 height 7
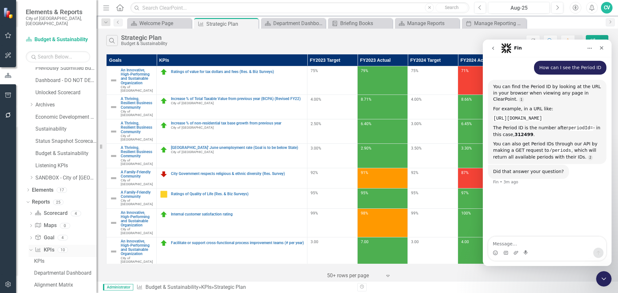
scroll to position [251, 0]
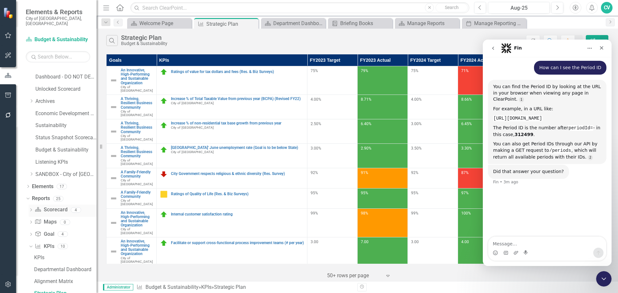
click at [29, 209] on icon "Dropdown" at bounding box center [31, 211] width 5 height 4
click at [56, 230] on div "Department Dashboard" at bounding box center [65, 233] width 62 height 6
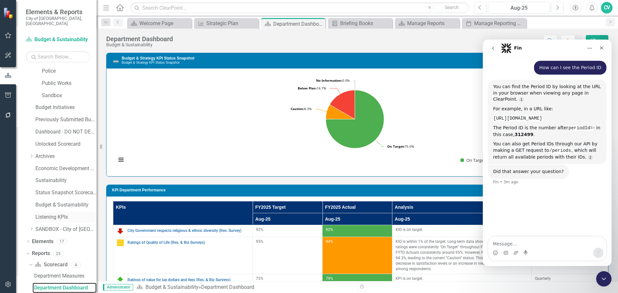
scroll to position [191, 0]
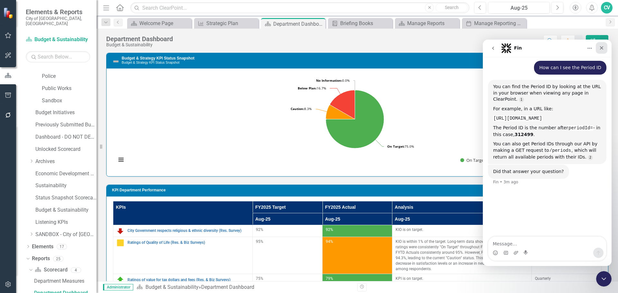
click at [601, 49] on icon "Close" at bounding box center [601, 47] width 5 height 5
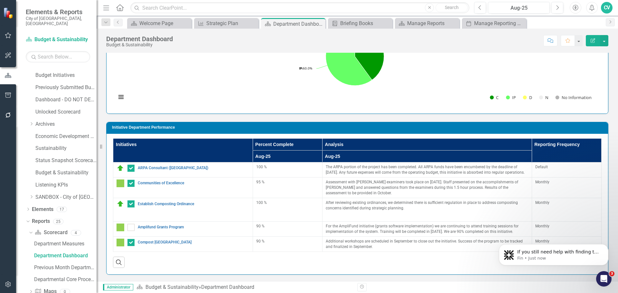
scroll to position [287, 0]
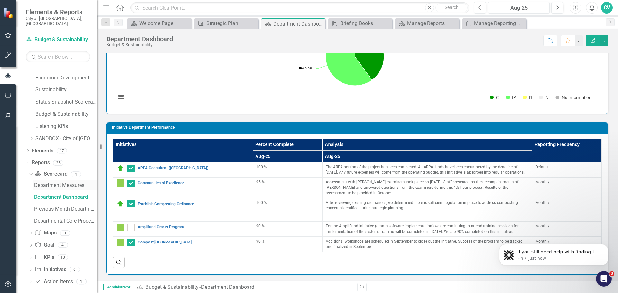
click at [75, 182] on div "Department Measures" at bounding box center [65, 185] width 62 height 6
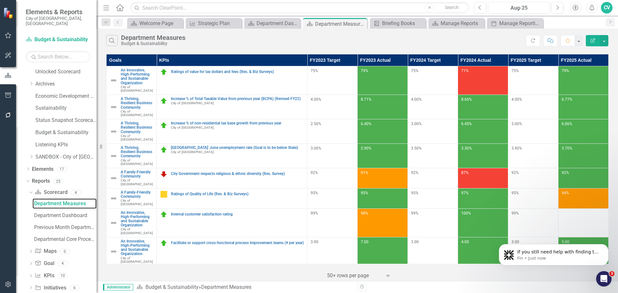
scroll to position [287, 0]
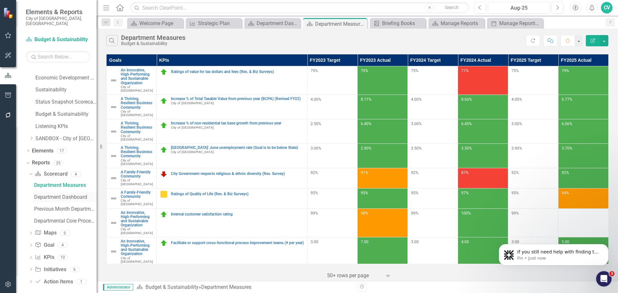
click at [77, 196] on link "Department Dashboard" at bounding box center [64, 197] width 64 height 10
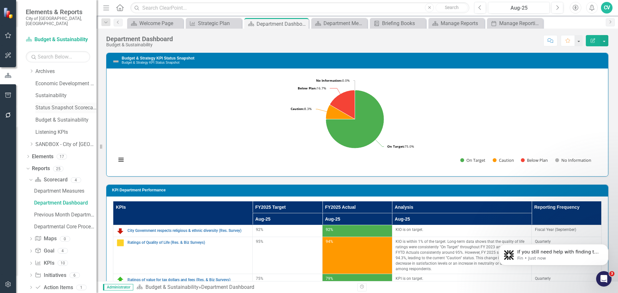
scroll to position [287, 0]
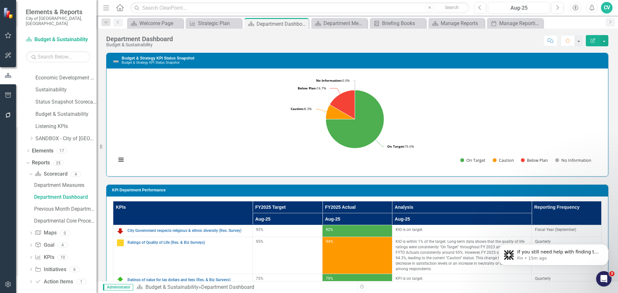
click at [5, 287] on icon "button" at bounding box center [8, 284] width 7 height 5
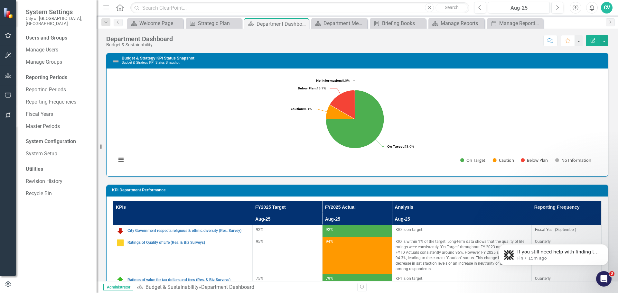
click at [4, 117] on button "button" at bounding box center [8, 116] width 14 height 14
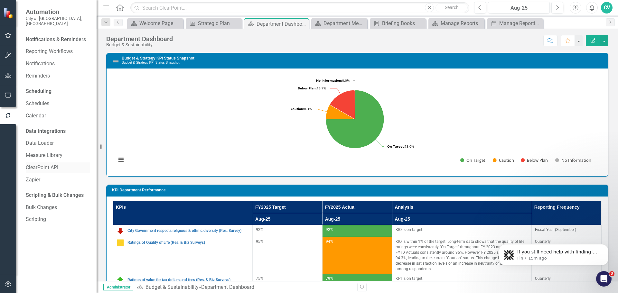
click at [47, 164] on link "ClearPoint API" at bounding box center [58, 167] width 64 height 7
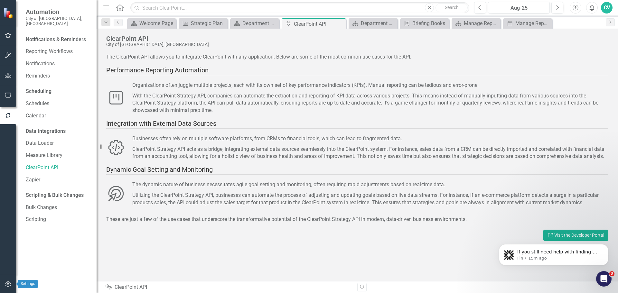
click at [7, 285] on icon "button" at bounding box center [8, 284] width 7 height 5
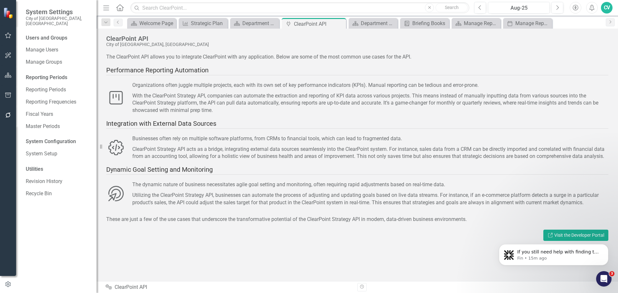
click at [10, 119] on button "button" at bounding box center [8, 116] width 14 height 14
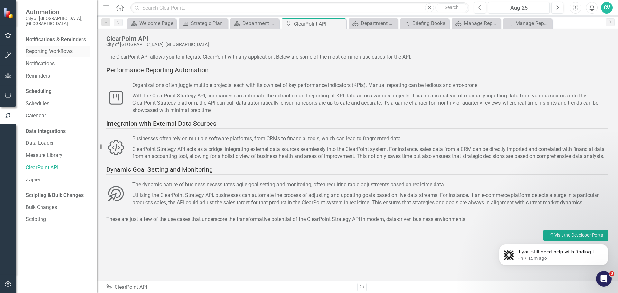
click at [45, 48] on link "Reporting Workflows" at bounding box center [58, 51] width 64 height 7
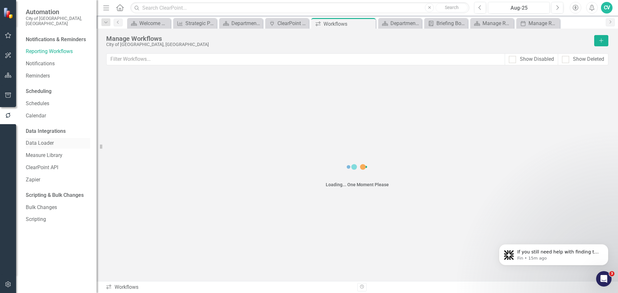
click at [41, 141] on link "Data Loader" at bounding box center [58, 143] width 64 height 7
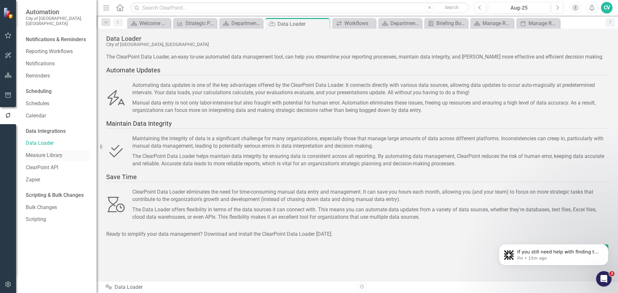
click at [42, 152] on link "Measure Library" at bounding box center [58, 155] width 64 height 7
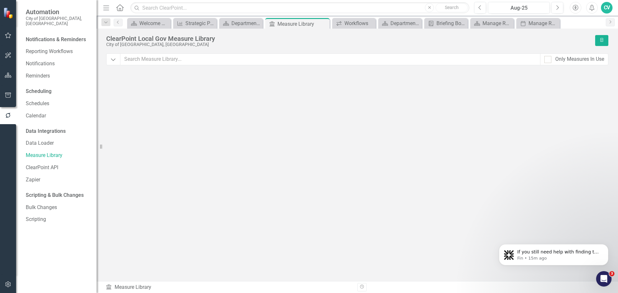
click at [43, 168] on div "Data Integrations Data Loader Measure Library ClearPoint API Zapier" at bounding box center [58, 155] width 64 height 59
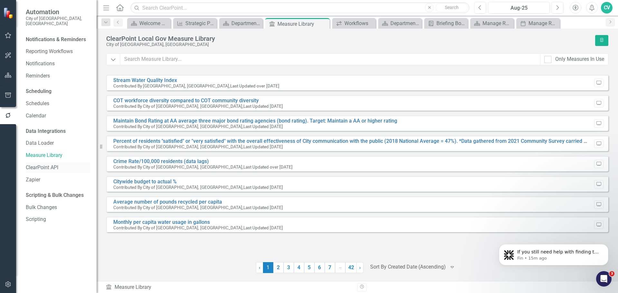
click at [44, 166] on link "ClearPoint API" at bounding box center [58, 167] width 64 height 7
